Goal: Task Accomplishment & Management: Manage account settings

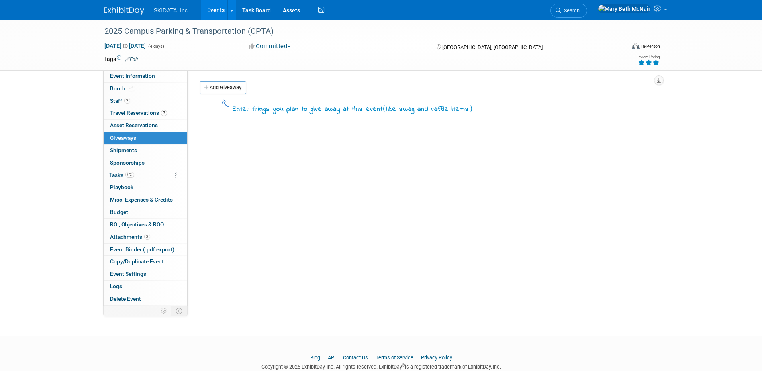
click at [214, 9] on link "Events" at bounding box center [215, 10] width 29 height 20
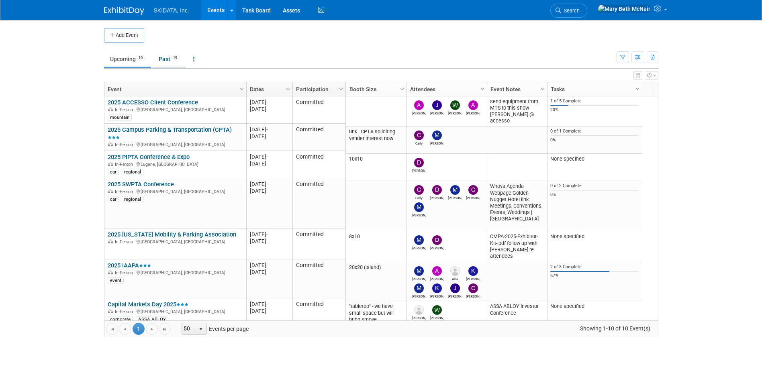
click at [166, 60] on link "Past 19" at bounding box center [169, 58] width 33 height 15
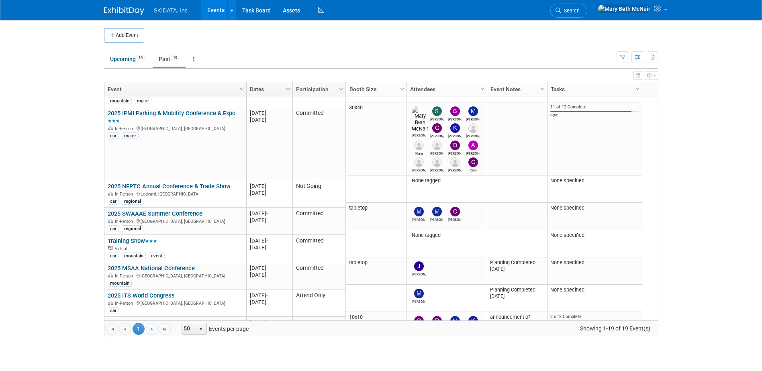
scroll to position [369, 0]
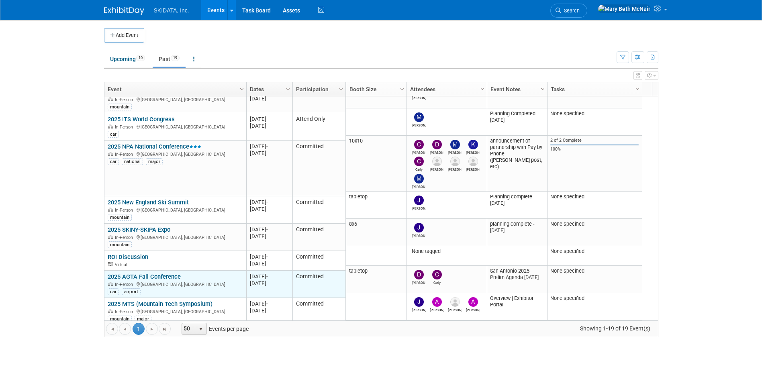
click at [142, 273] on link "2025 AGTA Fall Conference" at bounding box center [144, 276] width 73 height 7
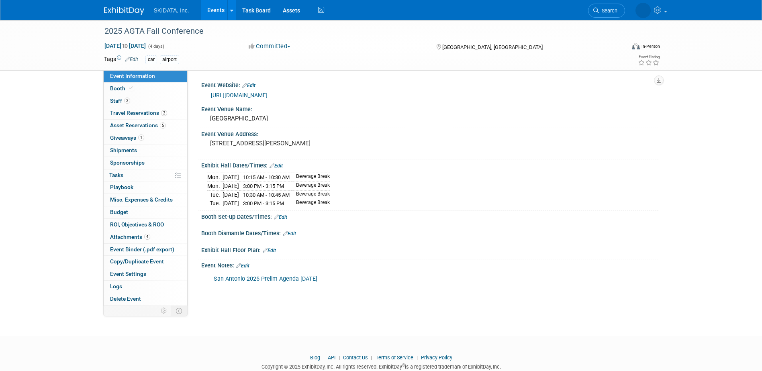
click at [249, 92] on link "https://www.agtaweb.org/event-6181279/Registration" at bounding box center [239, 95] width 57 height 6
click at [118, 113] on span "Travel Reservations 2" at bounding box center [138, 113] width 57 height 6
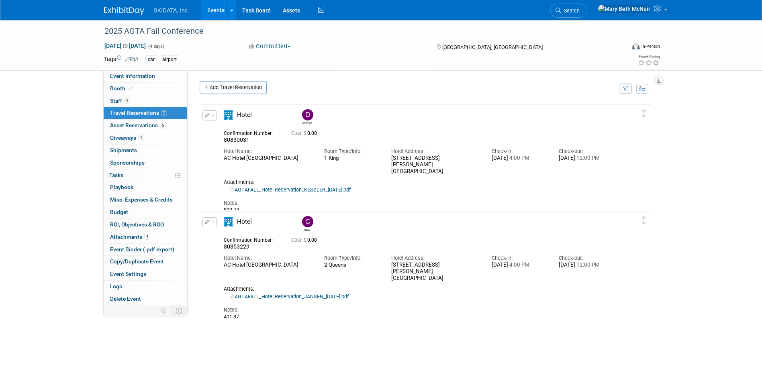
click at [209, 9] on link "Events" at bounding box center [215, 10] width 29 height 20
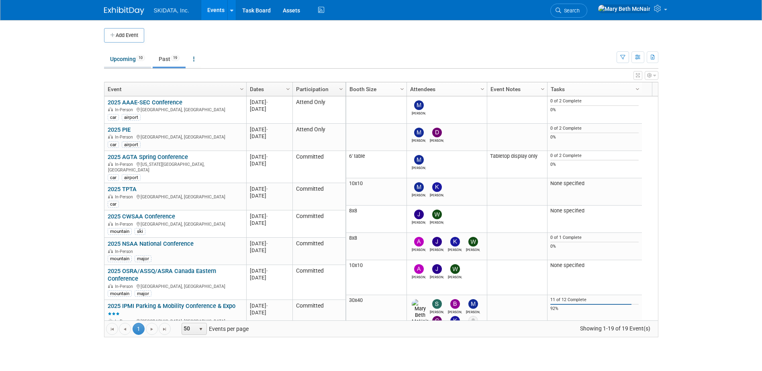
click at [120, 60] on link "Upcoming 10" at bounding box center [127, 58] width 47 height 15
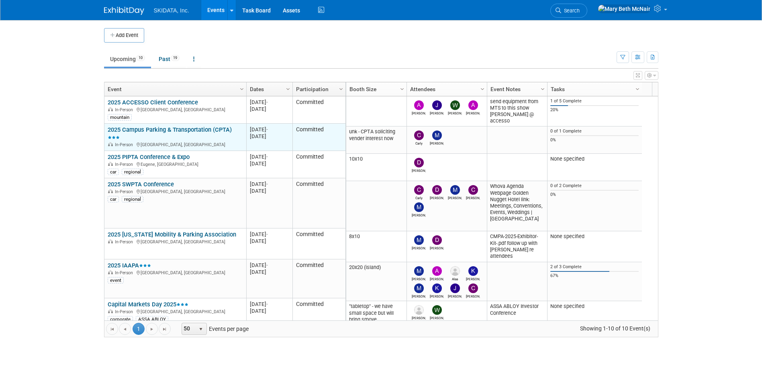
click at [168, 132] on link "2025 Campus Parking & Transportation (CPTA)" at bounding box center [170, 133] width 124 height 15
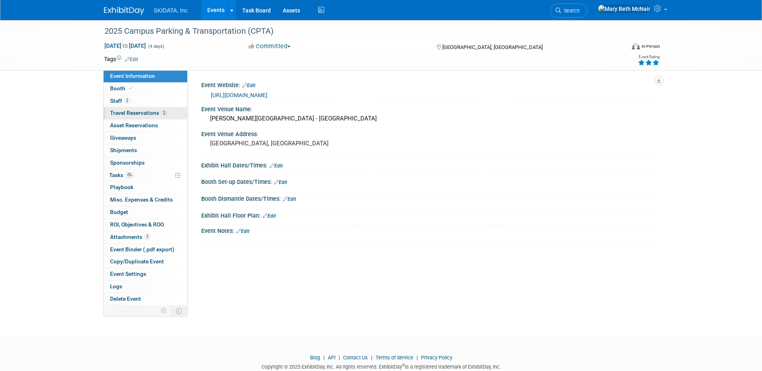
click at [140, 113] on span "Travel Reservations 2" at bounding box center [138, 113] width 57 height 6
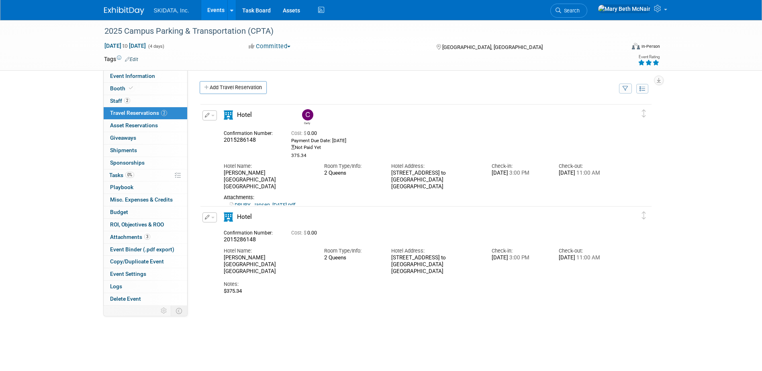
click at [209, 217] on button "button" at bounding box center [209, 217] width 14 height 10
click at [226, 229] on button "Edit Reservation" at bounding box center [237, 232] width 68 height 12
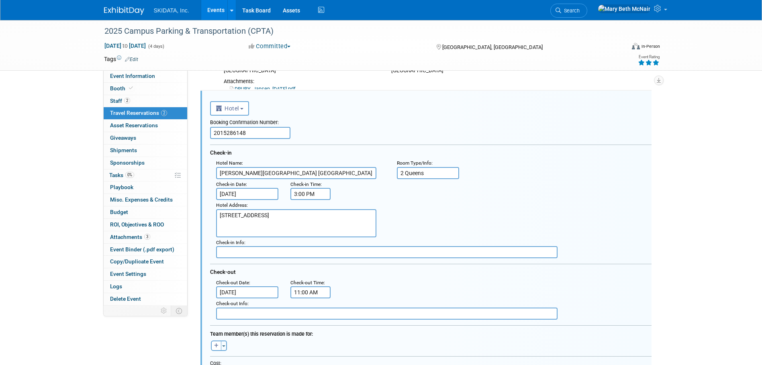
click at [269, 136] on input "2015286148" at bounding box center [250, 133] width 80 height 12
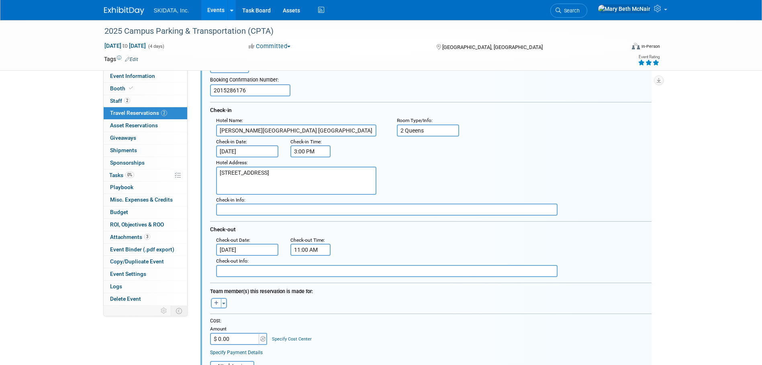
scroll to position [196, 0]
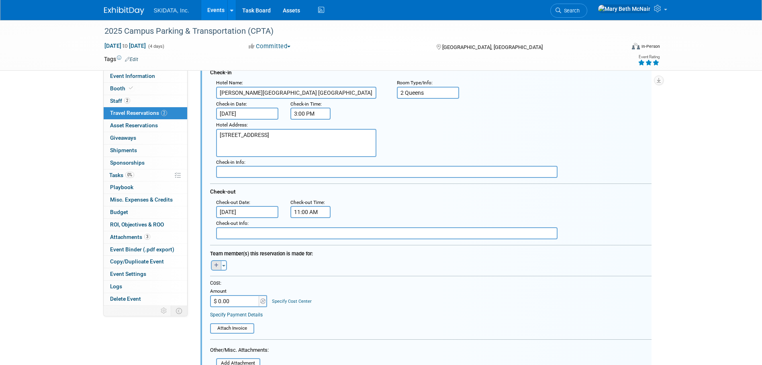
type input "2015286176"
click at [220, 264] on button "button" at bounding box center [216, 265] width 10 height 10
select select
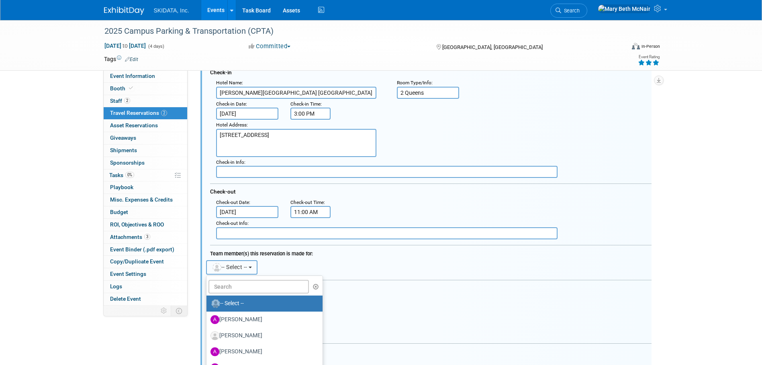
click at [257, 267] on button "-- Select --" at bounding box center [232, 267] width 52 height 14
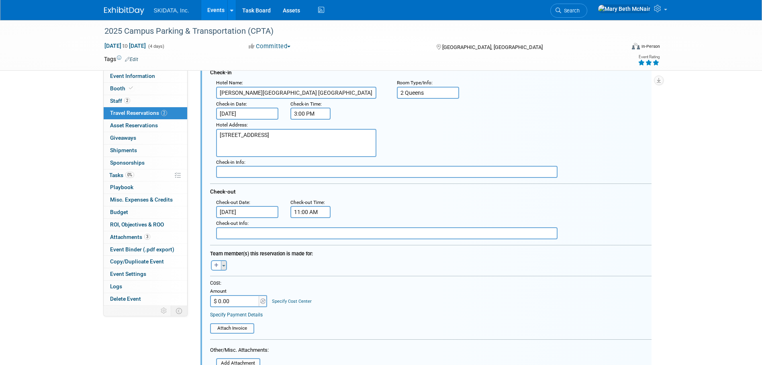
click at [225, 267] on button "Toggle Dropdown" at bounding box center [224, 265] width 6 height 10
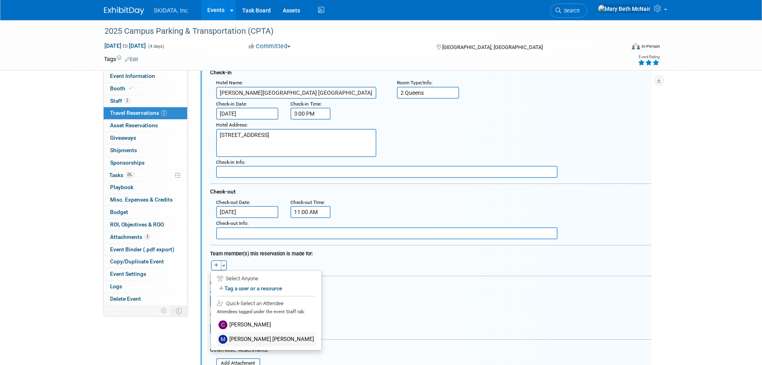
click at [247, 340] on label "[PERSON_NAME] [PERSON_NAME]" at bounding box center [265, 339] width 99 height 14
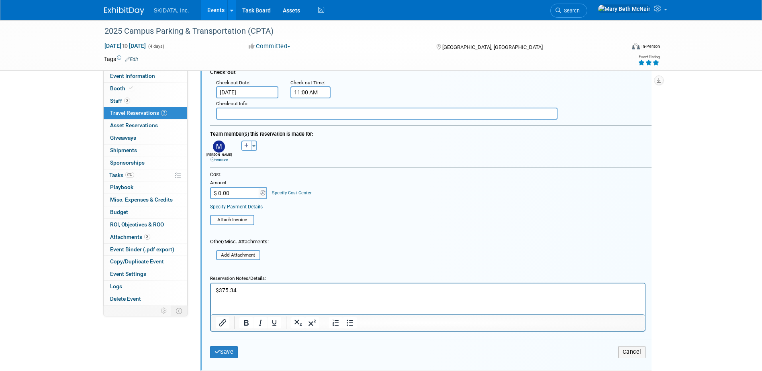
scroll to position [317, 0]
click at [254, 206] on link "Specify Payment Details" at bounding box center [236, 206] width 53 height 6
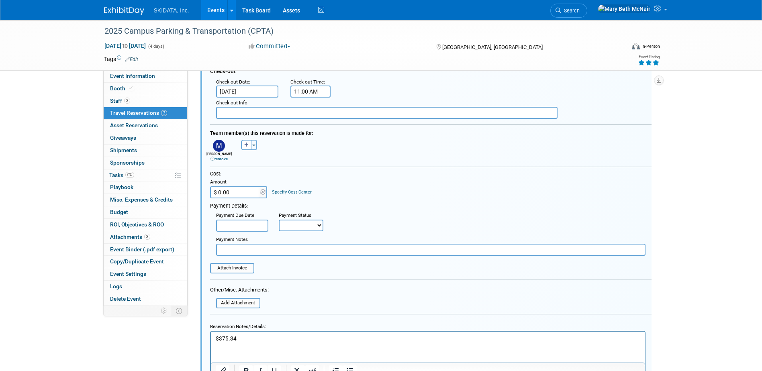
click at [271, 251] on input "text" at bounding box center [430, 250] width 429 height 12
type input "375.34"
drag, startPoint x: 259, startPoint y: 338, endPoint x: 164, endPoint y: 332, distance: 95.8
click at [210, 332] on html "$375.34" at bounding box center [427, 336] width 434 height 11
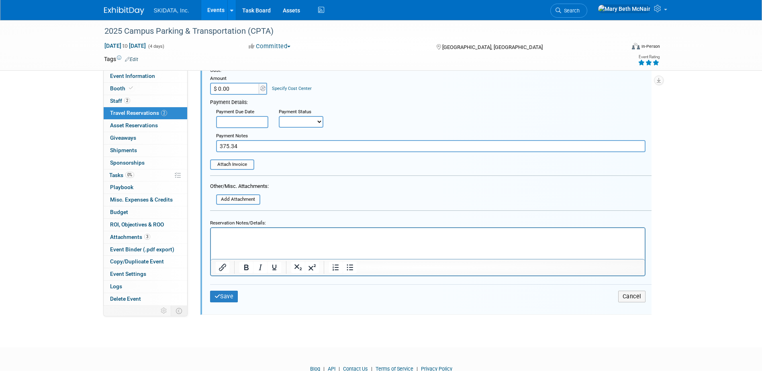
scroll to position [437, 0]
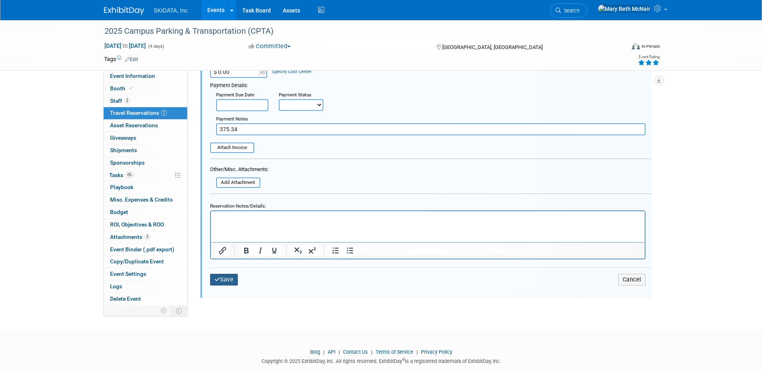
click at [233, 278] on button "Save" at bounding box center [224, 280] width 28 height 12
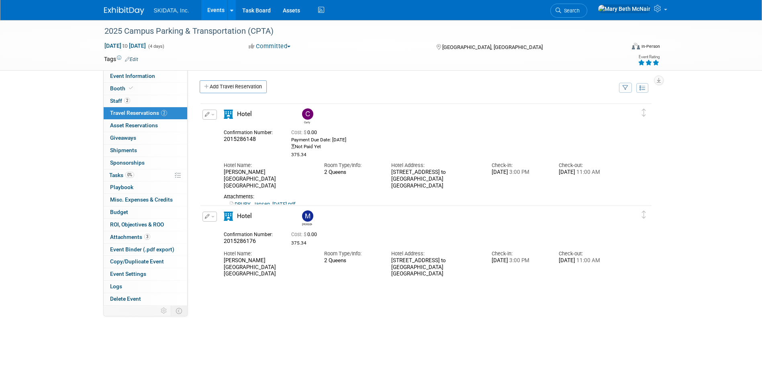
scroll to position [0, 0]
click at [114, 78] on span "Event Information" at bounding box center [132, 76] width 45 height 6
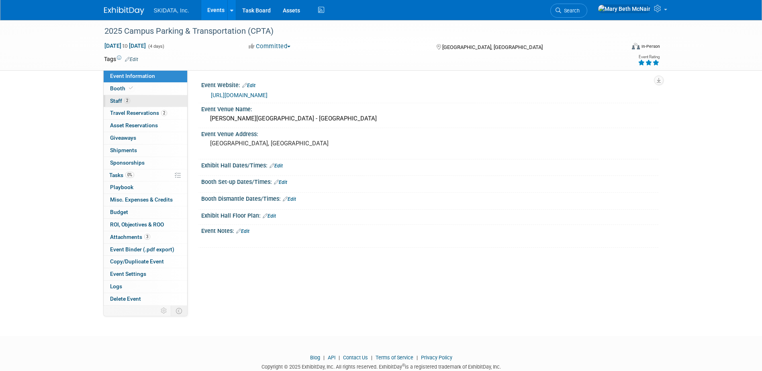
click at [116, 100] on span "Staff 2" at bounding box center [120, 101] width 20 height 6
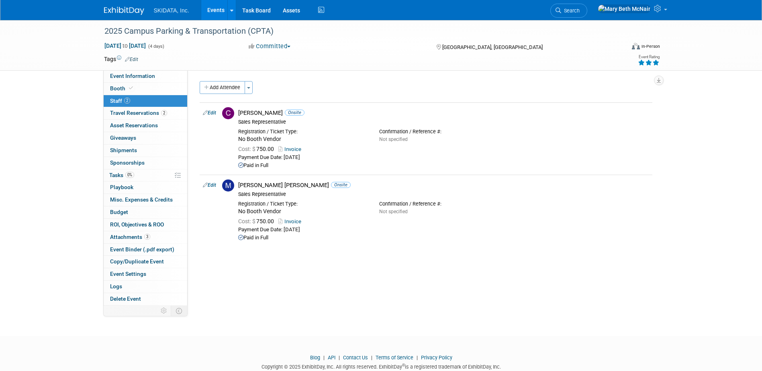
click at [173, 12] on span "SKIDATA, Inc." at bounding box center [171, 10] width 35 height 6
click at [212, 14] on link "Events" at bounding box center [215, 10] width 29 height 20
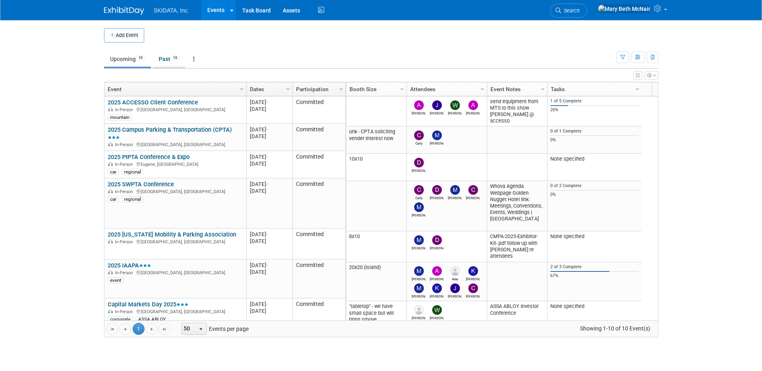
click at [166, 58] on link "Past 19" at bounding box center [169, 58] width 33 height 15
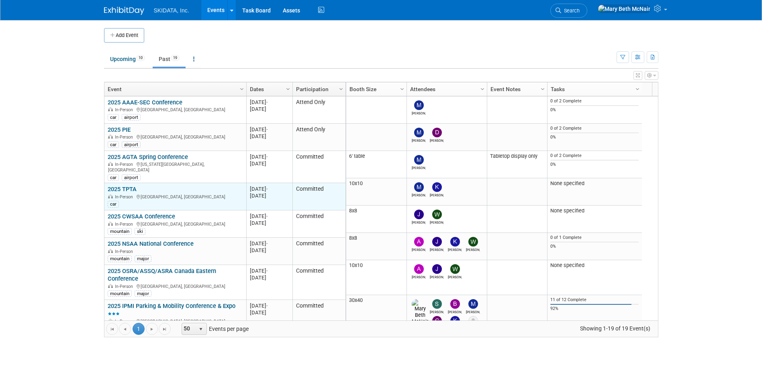
click at [130, 185] on link "2025 TPTA" at bounding box center [122, 188] width 29 height 7
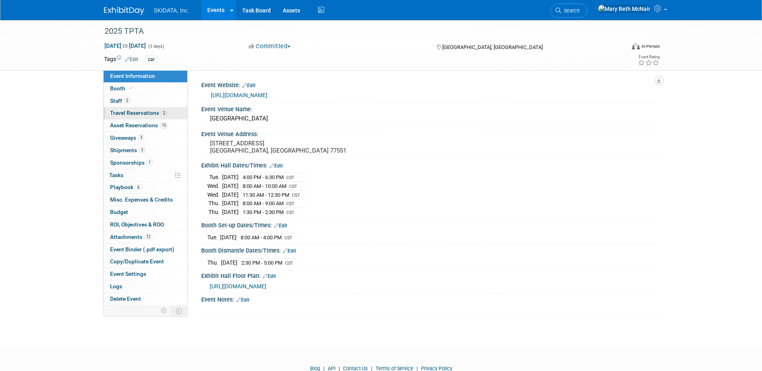
click at [120, 114] on span "Travel Reservations 2" at bounding box center [138, 113] width 57 height 6
